Goal: Information Seeking & Learning: Find specific fact

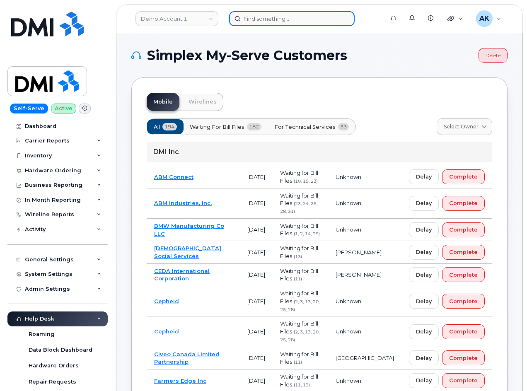
click at [277, 17] on input at bounding box center [291, 18] width 125 height 15
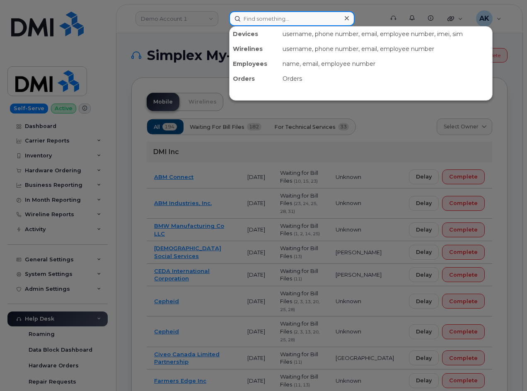
paste input "9189777991"
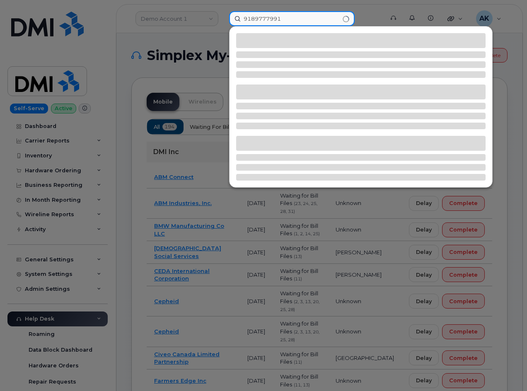
type input "9189777991"
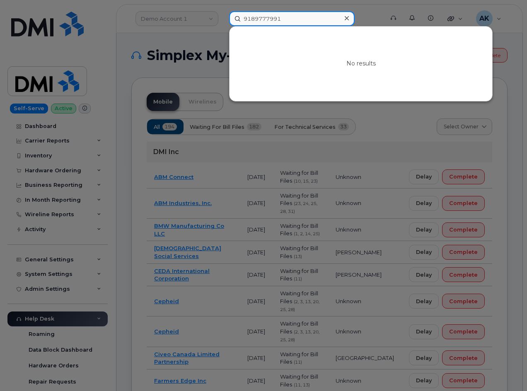
drag, startPoint x: 287, startPoint y: 19, endPoint x: 124, endPoint y: 16, distance: 163.1
click at [222, 16] on div "9189777991 No results" at bounding box center [303, 18] width 162 height 15
click at [313, 19] on input at bounding box center [291, 18] width 125 height 15
paste input "6468950010"
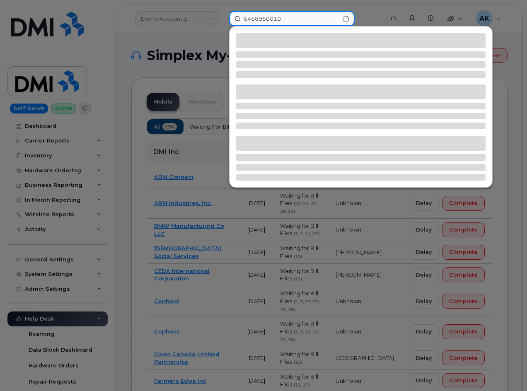
type input "6468950010"
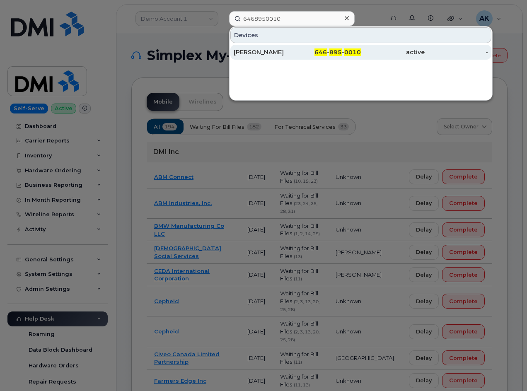
click at [295, 51] on div "Peter Pena" at bounding box center [265, 52] width 64 height 8
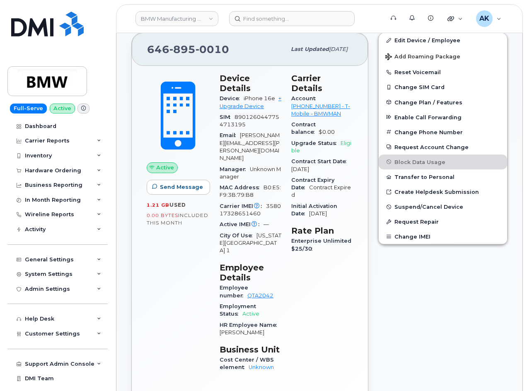
scroll to position [124, 0]
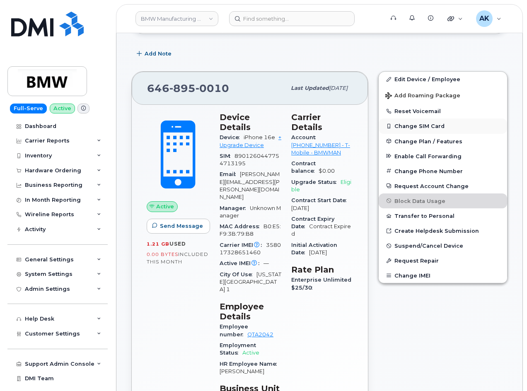
click at [425, 127] on button "Change SIM Card" at bounding box center [442, 125] width 128 height 15
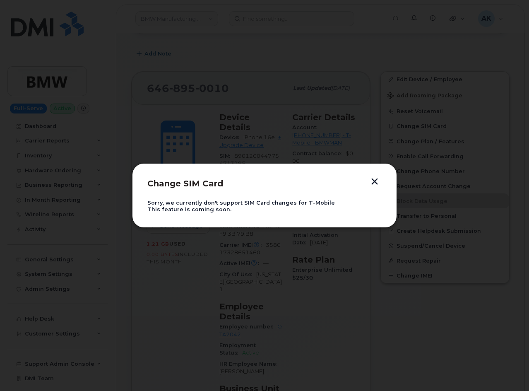
click at [375, 181] on button "button" at bounding box center [374, 182] width 12 height 9
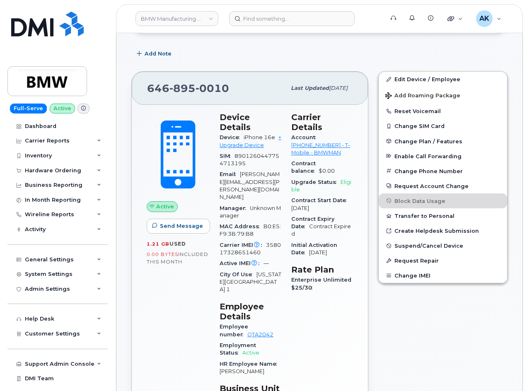
click at [354, 119] on div "Carrier Details Account 973876507 - T-Mobile - BMWMAN Contract balance $0.00 Up…" at bounding box center [322, 265] width 72 height 316
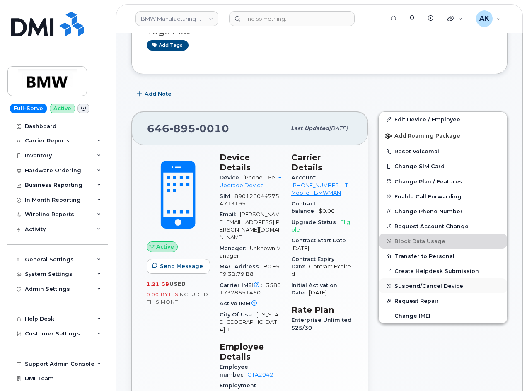
scroll to position [83, 0]
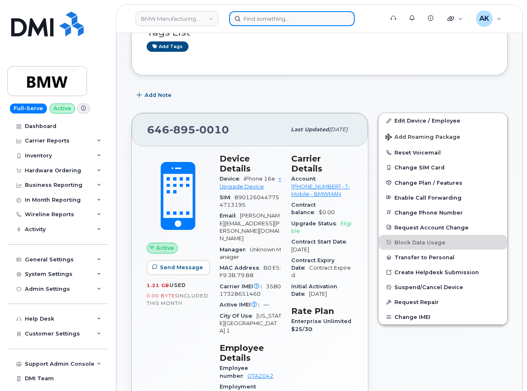
click at [297, 14] on input at bounding box center [291, 18] width 125 height 15
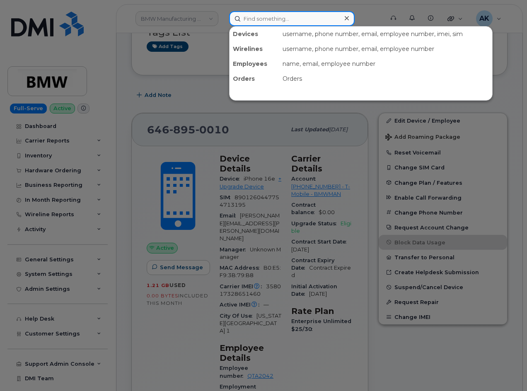
paste input "7152145592"
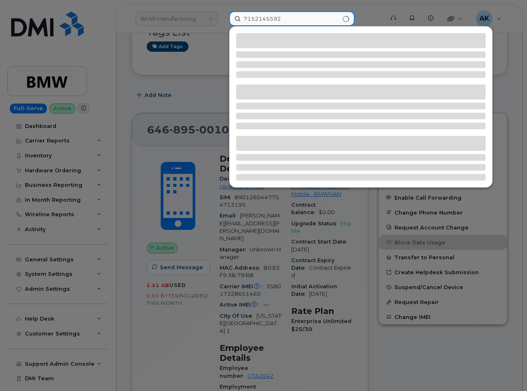
type input "7152145592"
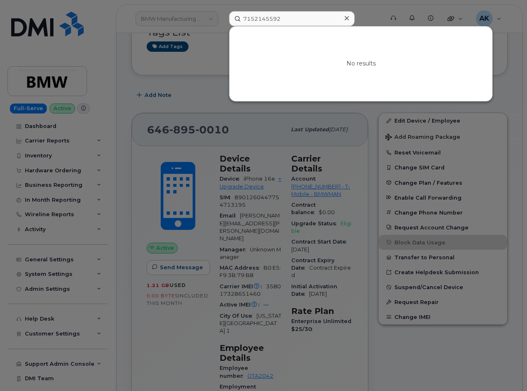
click at [197, 75] on div at bounding box center [263, 195] width 527 height 391
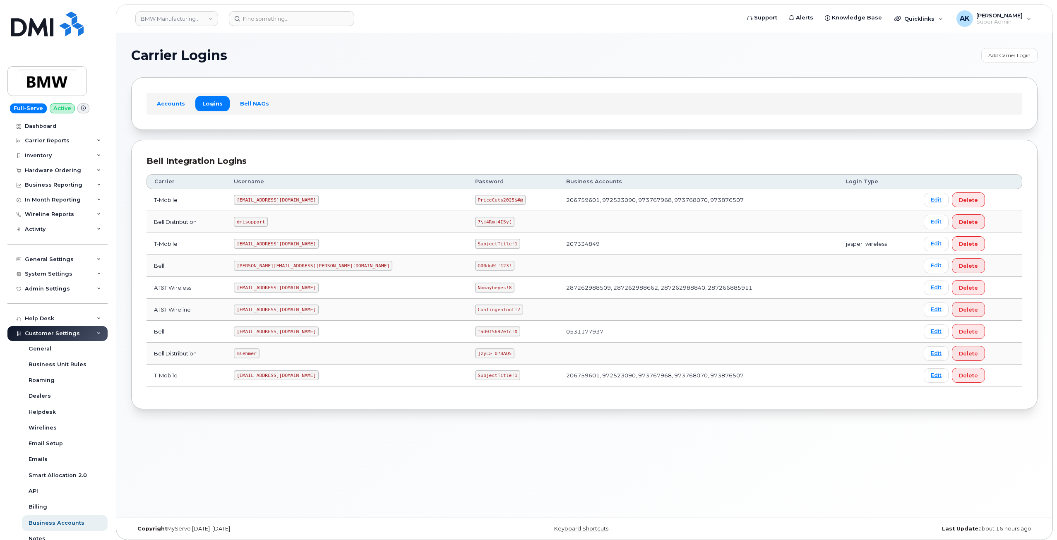
drag, startPoint x: 328, startPoint y: 200, endPoint x: 235, endPoint y: 201, distance: 93.6
click at [235, 201] on tr "T-Mobile ms-invoiceprocessing@dminc.com PriceCuts2025$#@ 206759601, 972523090, …" at bounding box center [585, 200] width 876 height 22
copy tr "ms-invoiceprocessing@dminc.com"
drag, startPoint x: 447, startPoint y: 202, endPoint x: 400, endPoint y: 202, distance: 47.2
click at [468, 202] on td "PriceCuts2025$#@" at bounding box center [513, 200] width 91 height 22
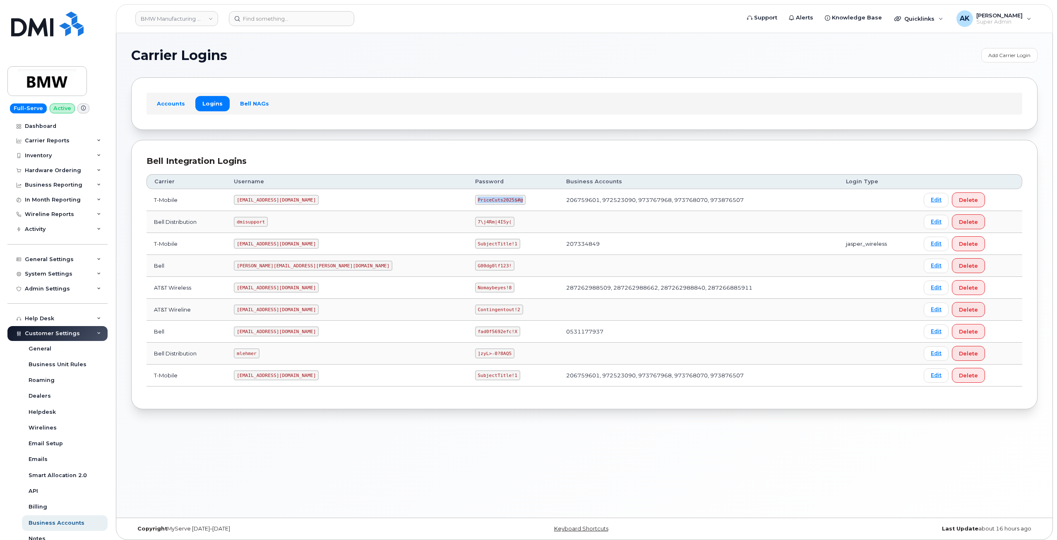
copy code "PriceCuts2025$#@"
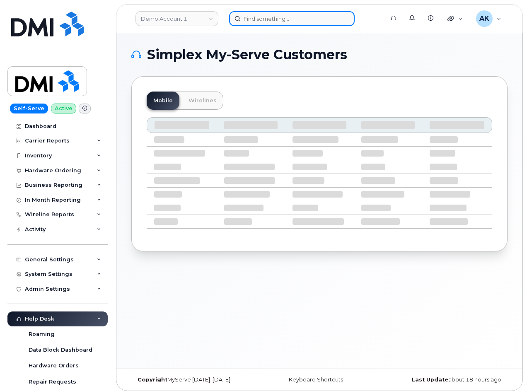
click at [286, 19] on input at bounding box center [291, 18] width 125 height 15
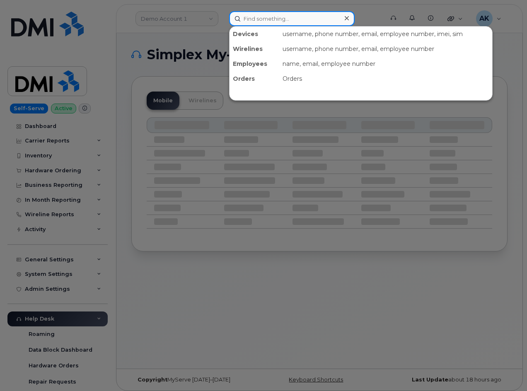
paste input "7152145592"
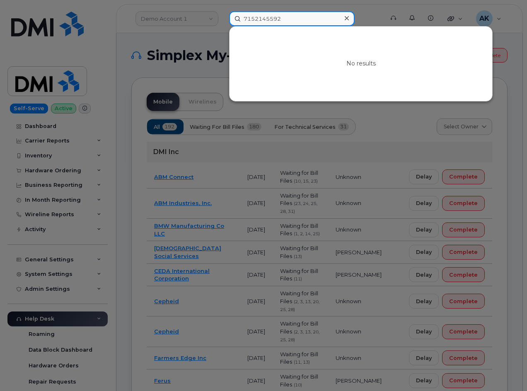
drag, startPoint x: 302, startPoint y: 21, endPoint x: 62, endPoint y: 19, distance: 239.7
click at [222, 18] on div "7152145592 No results" at bounding box center [303, 18] width 162 height 15
paste input "5804786568"
click at [314, 17] on input "5804786568" at bounding box center [291, 18] width 125 height 15
drag, startPoint x: 132, startPoint y: 17, endPoint x: 126, endPoint y: 22, distance: 7.1
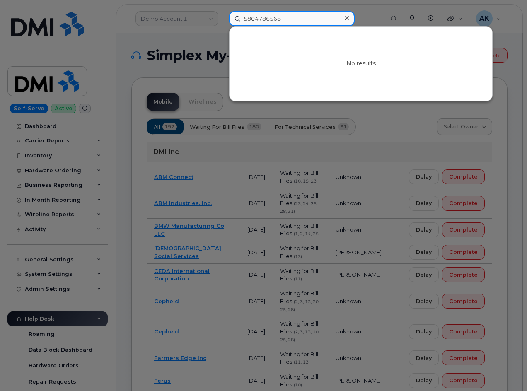
click at [222, 17] on div "5804786568 No results" at bounding box center [303, 18] width 162 height 15
paste input "7572666310"
click at [311, 19] on input "7572666310" at bounding box center [291, 18] width 125 height 15
drag, startPoint x: 215, startPoint y: 18, endPoint x: 190, endPoint y: 21, distance: 25.8
click at [222, 18] on div "7572666310 No results" at bounding box center [303, 18] width 162 height 15
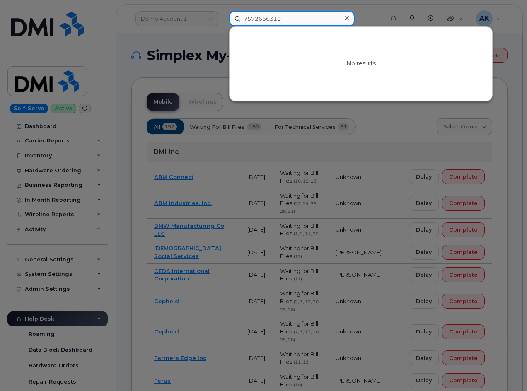
paste input "351159271315987"
click at [282, 20] on input "351159271315987" at bounding box center [291, 18] width 125 height 15
click at [314, 19] on input "351159271315987" at bounding box center [291, 18] width 125 height 15
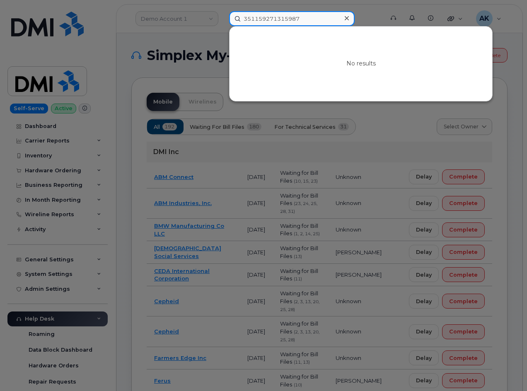
drag, startPoint x: 196, startPoint y: 14, endPoint x: 166, endPoint y: 19, distance: 30.1
click at [222, 17] on div "351159271315987 No results" at bounding box center [303, 18] width 162 height 15
paste input "charles miller"
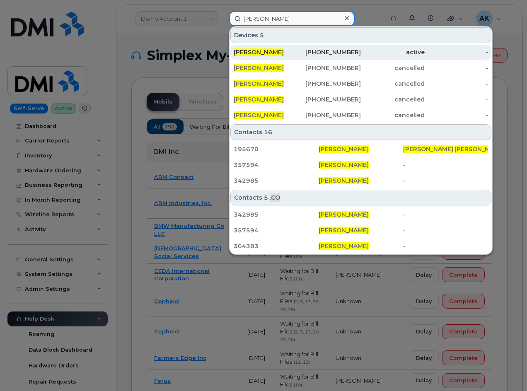
type input "charles miller"
click at [285, 51] on div "[PERSON_NAME]" at bounding box center [265, 52] width 64 height 8
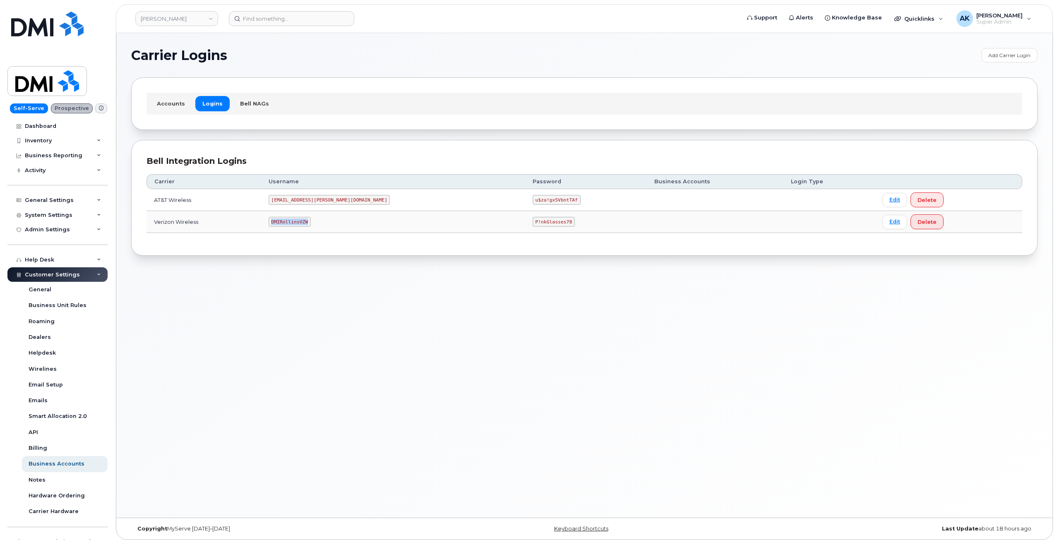
drag, startPoint x: 328, startPoint y: 223, endPoint x: 289, endPoint y: 221, distance: 39.8
click at [289, 221] on td "DMIRollinsVZW" at bounding box center [393, 222] width 264 height 22
copy code "DMIRollinsVZW"
drag, startPoint x: 496, startPoint y: 223, endPoint x: 461, endPoint y: 220, distance: 34.9
click at [533, 220] on code "P!nkGlasses78" at bounding box center [554, 222] width 42 height 10
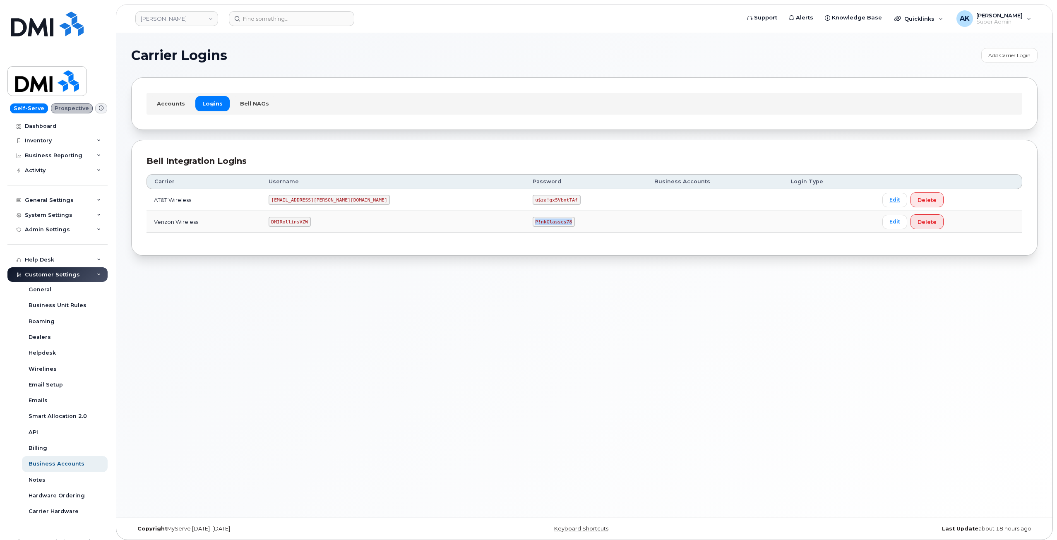
copy code "P!nkGlasses78"
click at [345, 201] on code "[EMAIL_ADDRESS][PERSON_NAME][DOMAIN_NAME]" at bounding box center [330, 200] width 122 height 10
click at [311, 224] on code "DMIRollinsVZW" at bounding box center [290, 222] width 42 height 10
drag, startPoint x: 328, startPoint y: 223, endPoint x: 292, endPoint y: 221, distance: 36.0
click at [292, 221] on code "DMIRollinsVZW" at bounding box center [290, 222] width 42 height 10
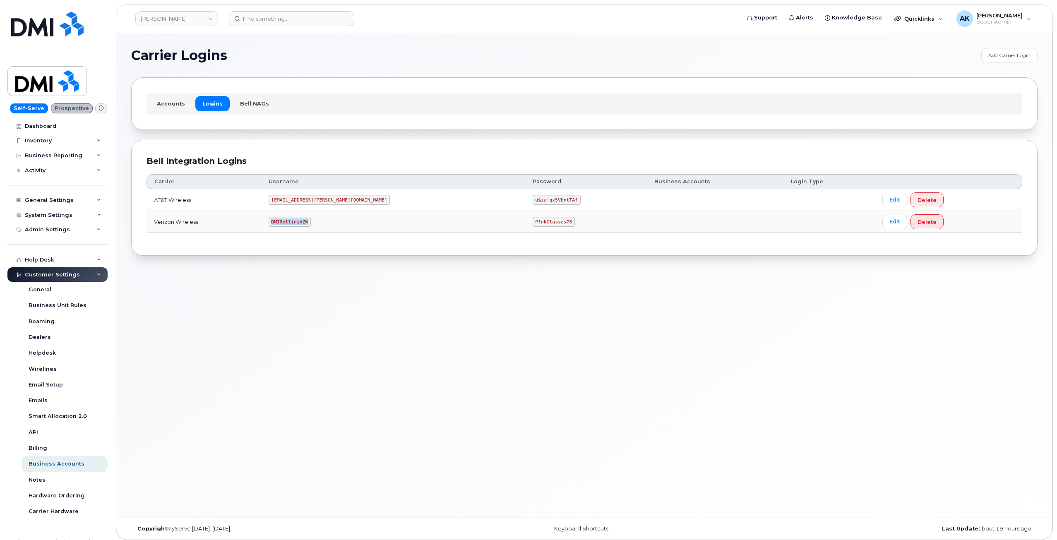
copy code "DMIRollinsVZW"
drag, startPoint x: 496, startPoint y: 222, endPoint x: 461, endPoint y: 223, distance: 35.2
click at [533, 223] on code "P!nkGlasses78" at bounding box center [554, 222] width 42 height 10
copy code "P!nkGlasses78"
drag, startPoint x: 313, startPoint y: 280, endPoint x: 322, endPoint y: 284, distance: 10.8
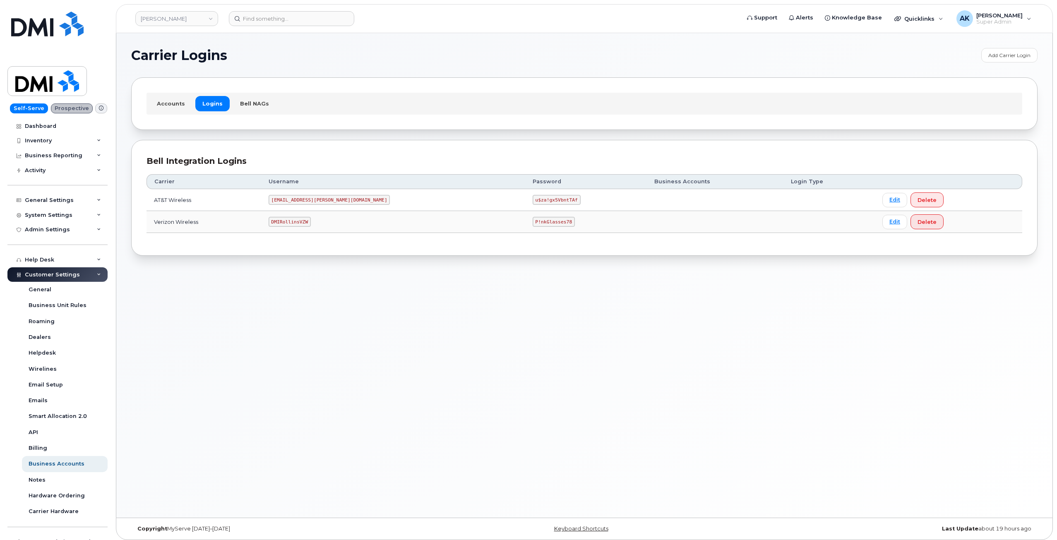
click at [322, 284] on div "Carrier Logins Add Carrier Login Accounts Logins Bell NAGs Bell Integration Log…" at bounding box center [584, 275] width 936 height 485
click at [337, 199] on code "[EMAIL_ADDRESS][PERSON_NAME][DOMAIN_NAME]" at bounding box center [330, 200] width 122 height 10
copy code "[EMAIL_ADDRESS][PERSON_NAME][DOMAIN_NAME]"
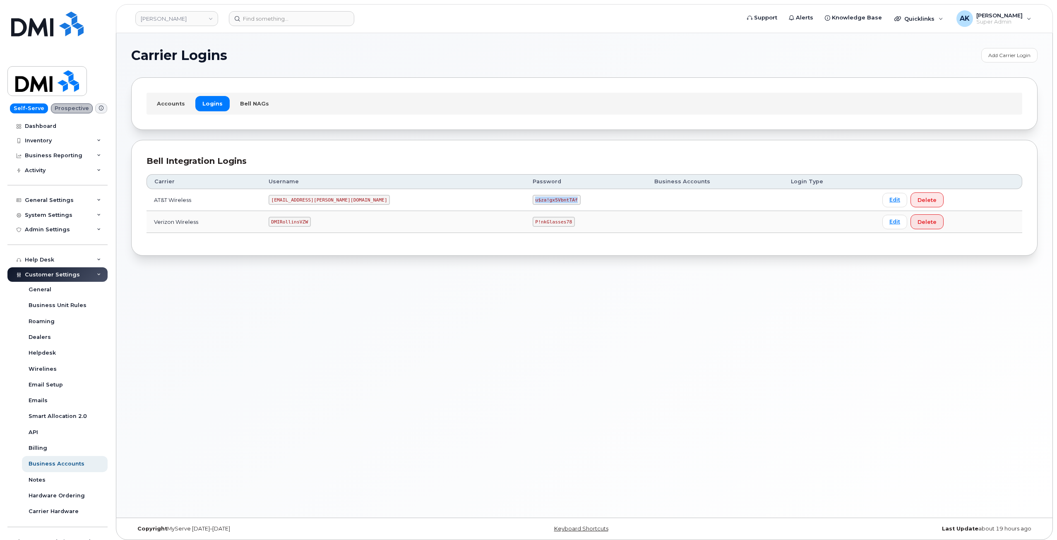
drag, startPoint x: 501, startPoint y: 201, endPoint x: 461, endPoint y: 200, distance: 40.2
click at [533, 200] on code "u$za!gx5VbntTAf" at bounding box center [557, 200] width 48 height 10
copy code "u$za!gx5VbntTAf"
click at [326, 201] on code "MS-Rollins@dminc.com" at bounding box center [330, 200] width 122 height 10
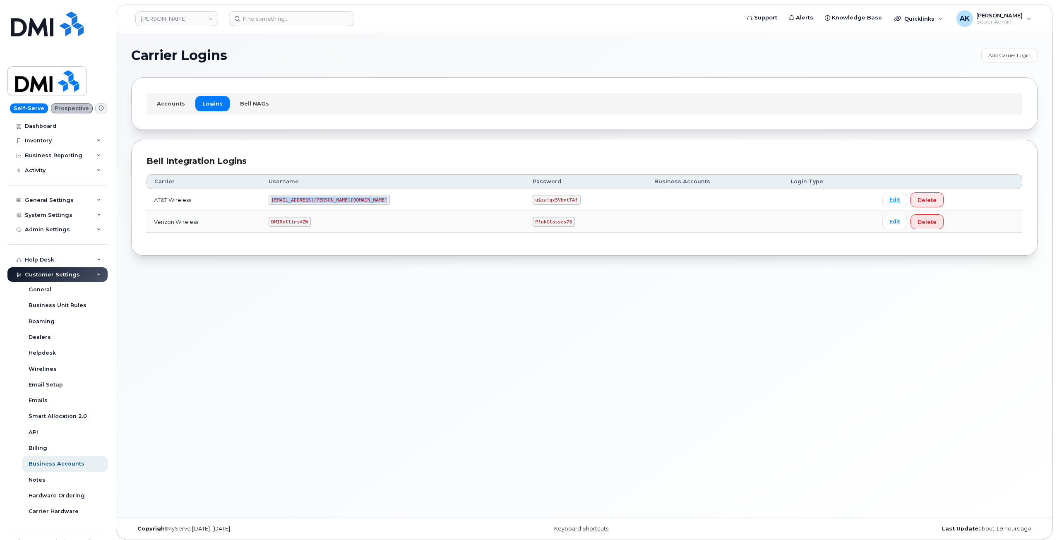
click at [326, 200] on code "MS-Rollins@dminc.com" at bounding box center [330, 200] width 122 height 10
copy code "MS-Rollins@dminc.com"
drag, startPoint x: 501, startPoint y: 202, endPoint x: 460, endPoint y: 202, distance: 41.0
click at [533, 202] on code "u$za!gx5VbntTAf" at bounding box center [557, 200] width 48 height 10
copy code "u$za!gx5VbntTAf"
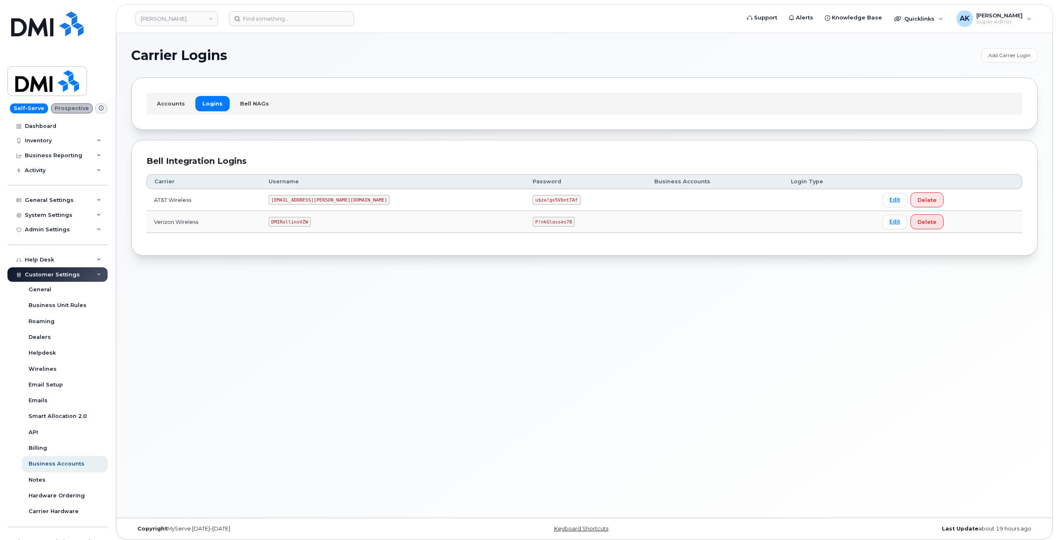
click at [335, 300] on div "Carrier Logins Add Carrier Login Accounts Logins Bell NAGs Bell Integration Log…" at bounding box center [584, 275] width 936 height 485
click at [311, 222] on code "DMIRollinsVZW" at bounding box center [290, 222] width 42 height 10
copy code "DMIRollinsVZW"
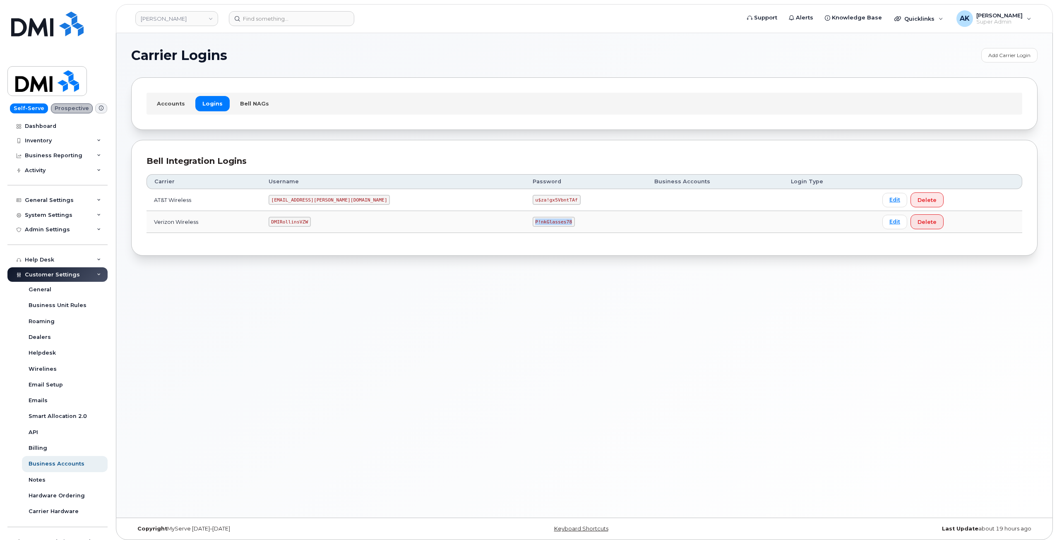
drag, startPoint x: 495, startPoint y: 222, endPoint x: 440, endPoint y: 225, distance: 55.9
click at [440, 225] on tr "Verizon Wireless DMIRollinsVZW P!nkGlasses78 Edit Delete" at bounding box center [585, 222] width 876 height 22
copy tr "P!nkGlasses78"
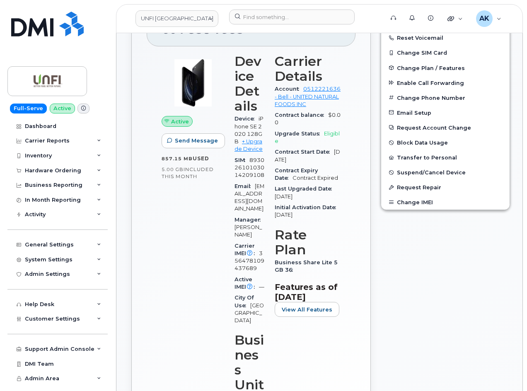
scroll to position [83, 0]
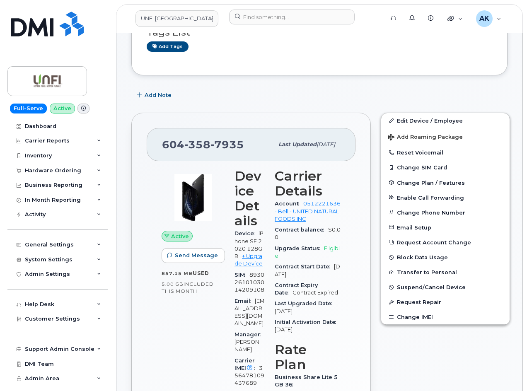
click at [373, 218] on div "[PHONE_NUMBER] Last updated [DATE] Active Send Message 857.15 MB  used 5.00 GB …" at bounding box center [250, 339] width 249 height 463
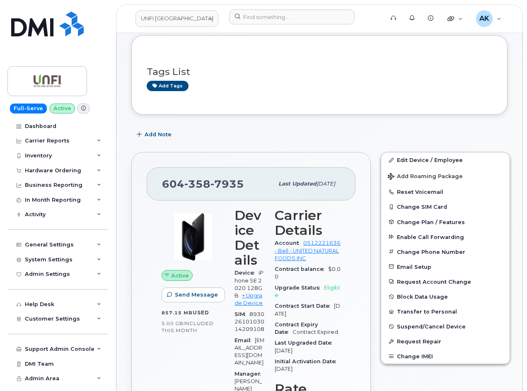
scroll to position [0, 0]
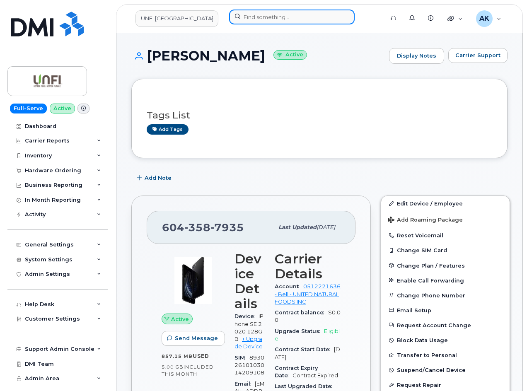
click at [253, 20] on input at bounding box center [291, 17] width 125 height 15
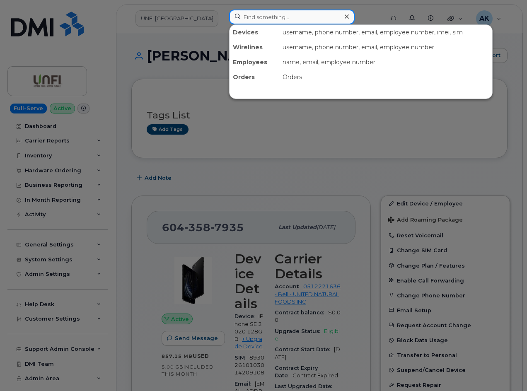
paste input "[PERSON_NAME]"
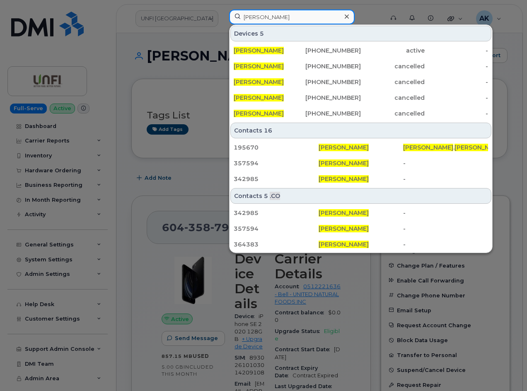
type input "[PERSON_NAME]"
click at [306, 19] on input "[PERSON_NAME]" at bounding box center [291, 17] width 125 height 15
click at [346, 19] on icon at bounding box center [346, 16] width 4 height 7
